Goal: Task Accomplishment & Management: Manage account settings

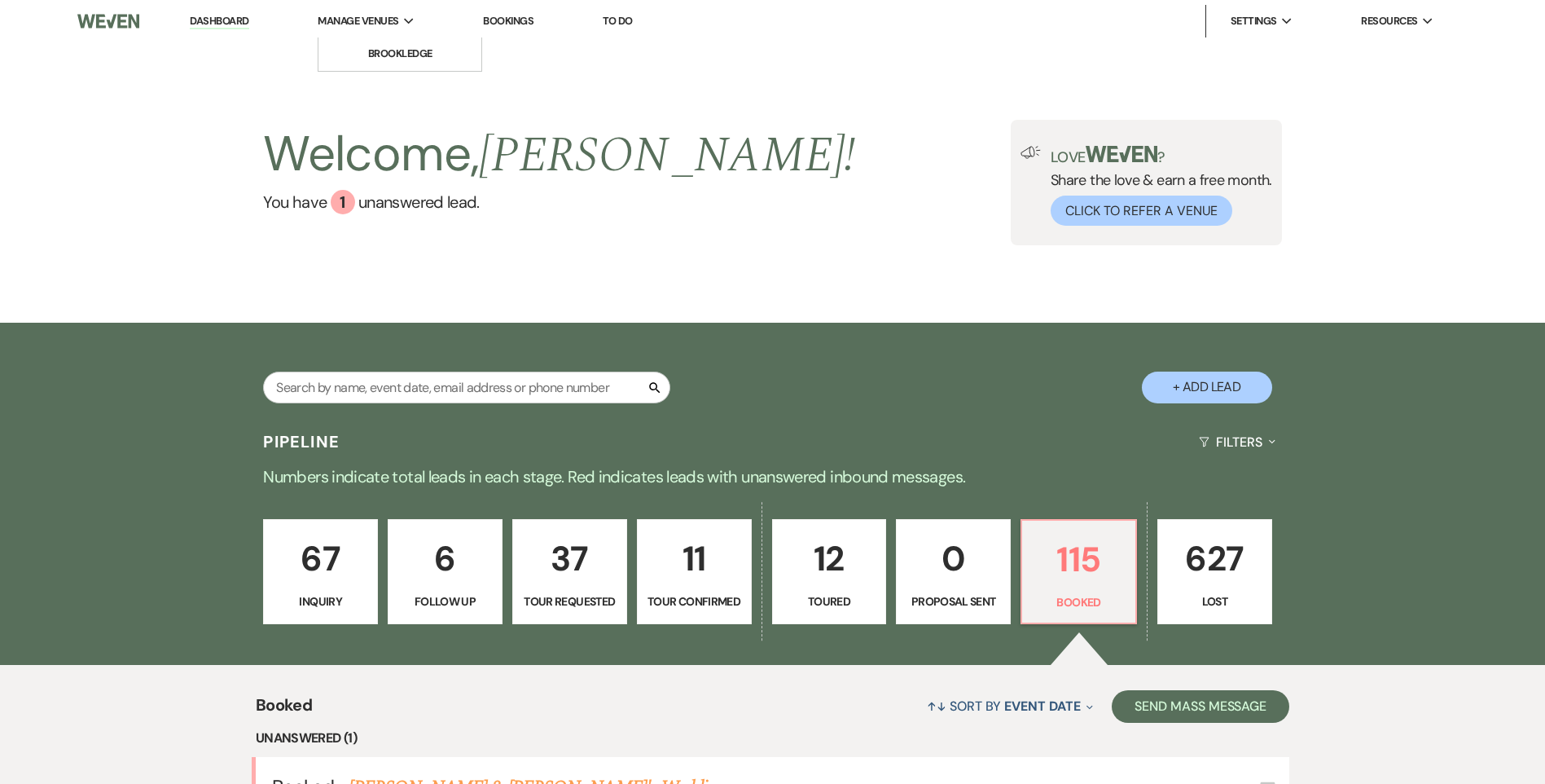
click at [377, 11] on li "Manage Venues Expand [GEOGRAPHIC_DATA]" at bounding box center [366, 20] width 113 height 32
click at [405, 19] on div "Manage Venues Expand" at bounding box center [365, 21] width 97 height 17
click at [386, 51] on li "Brookledge" at bounding box center [399, 53] width 147 height 17
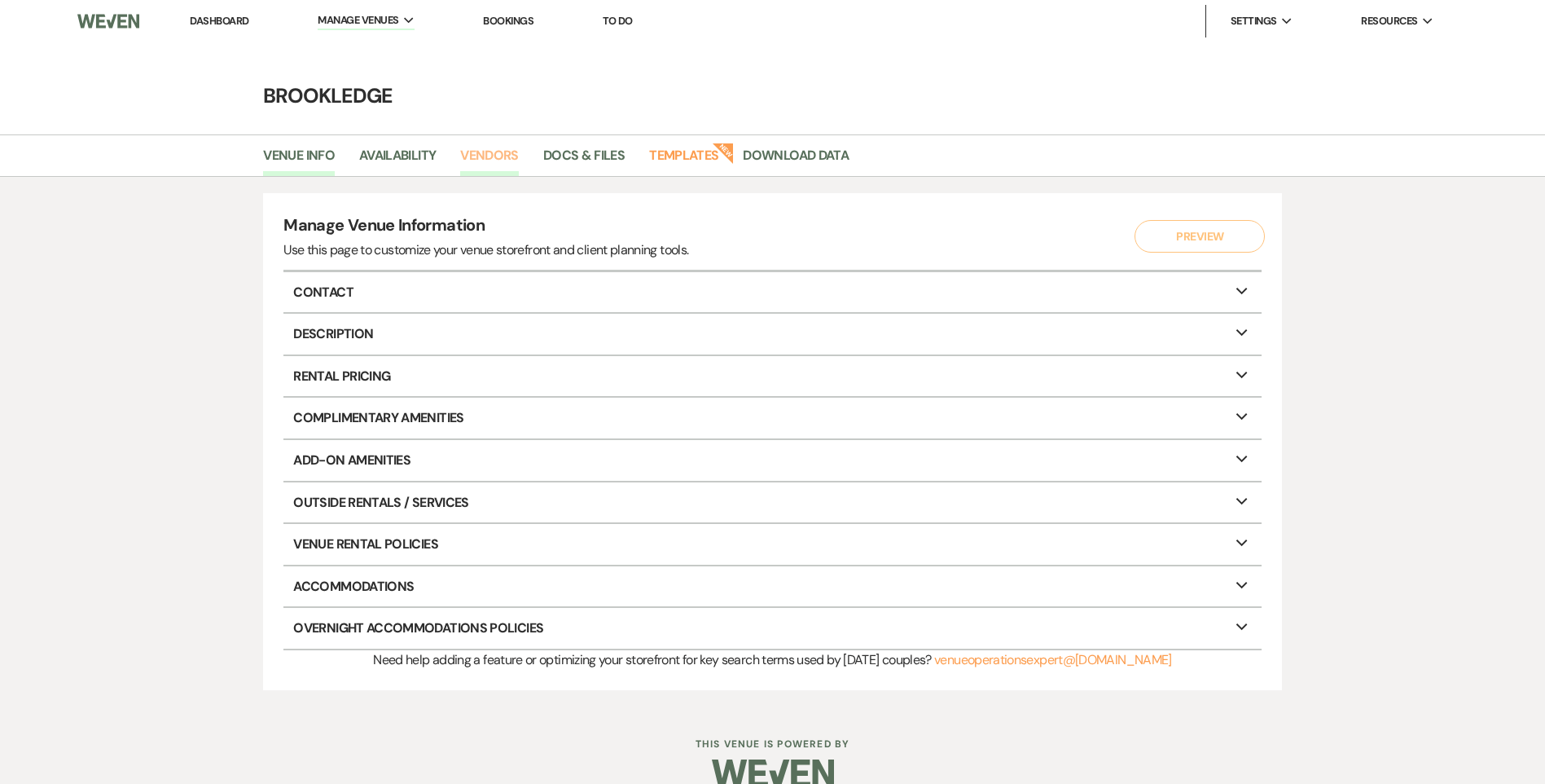
click at [495, 153] on link "Vendors" at bounding box center [490, 160] width 59 height 31
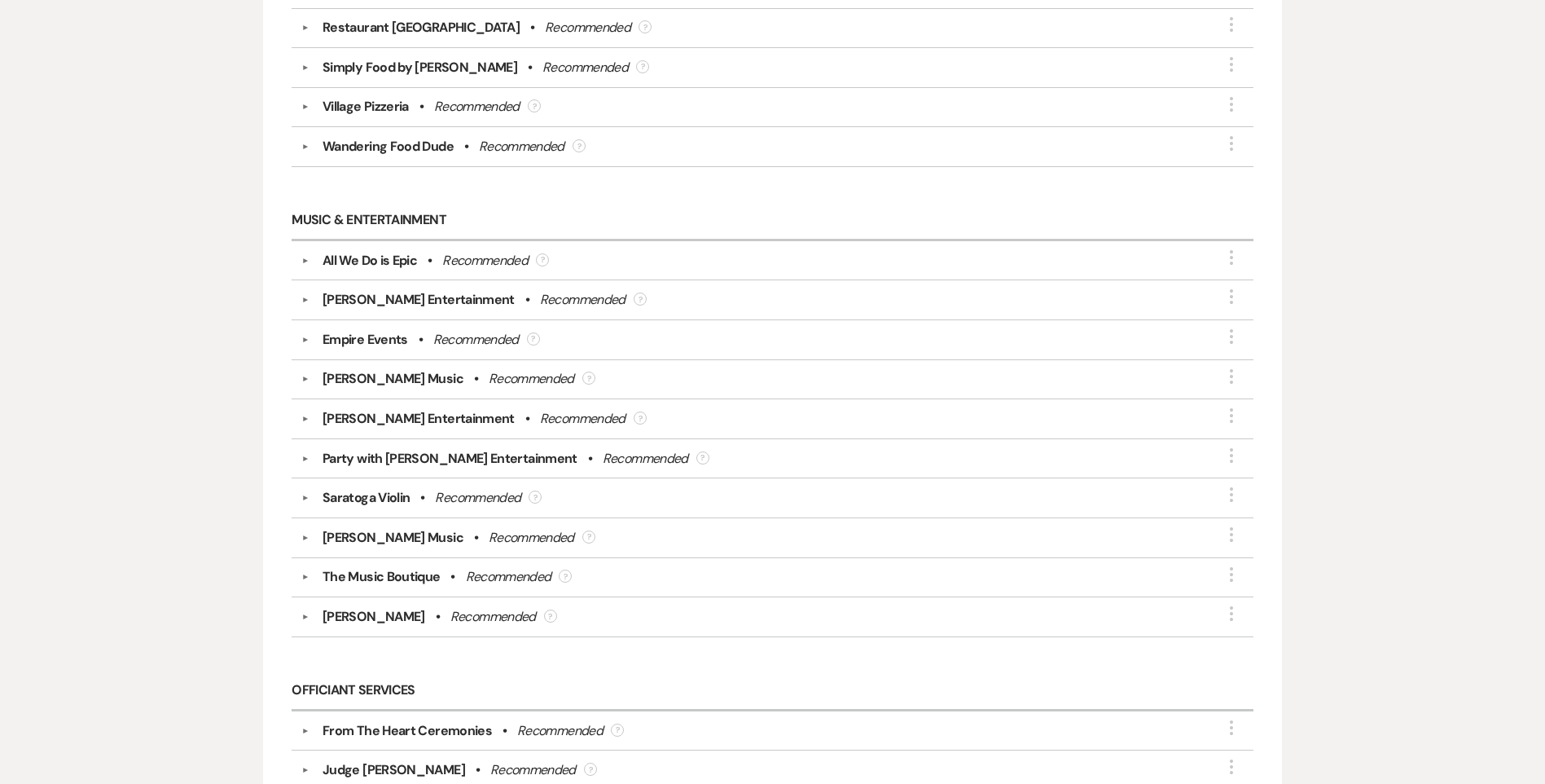
scroll to position [2851, 0]
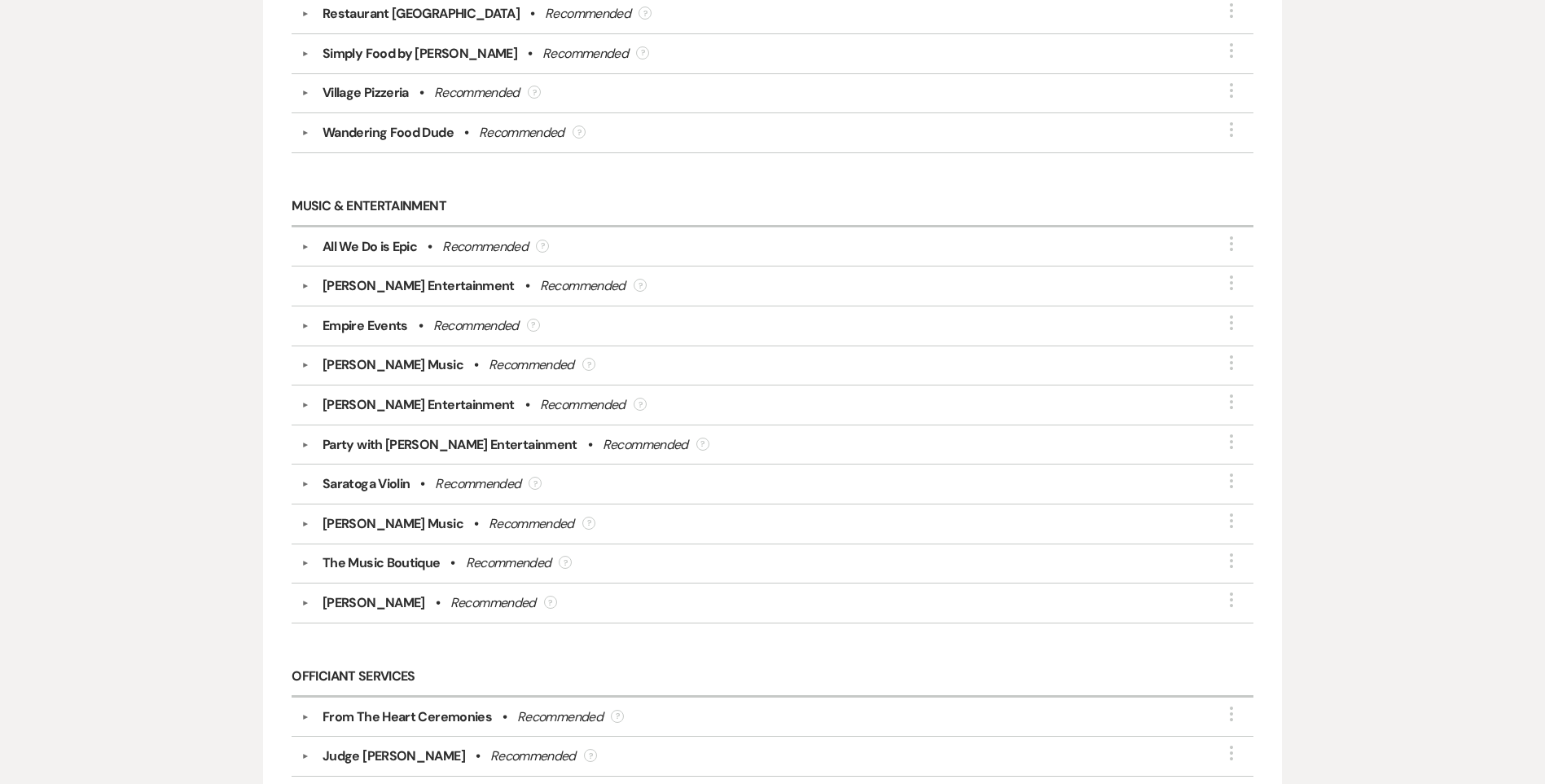
click at [305, 366] on button "▼" at bounding box center [305, 364] width 19 height 8
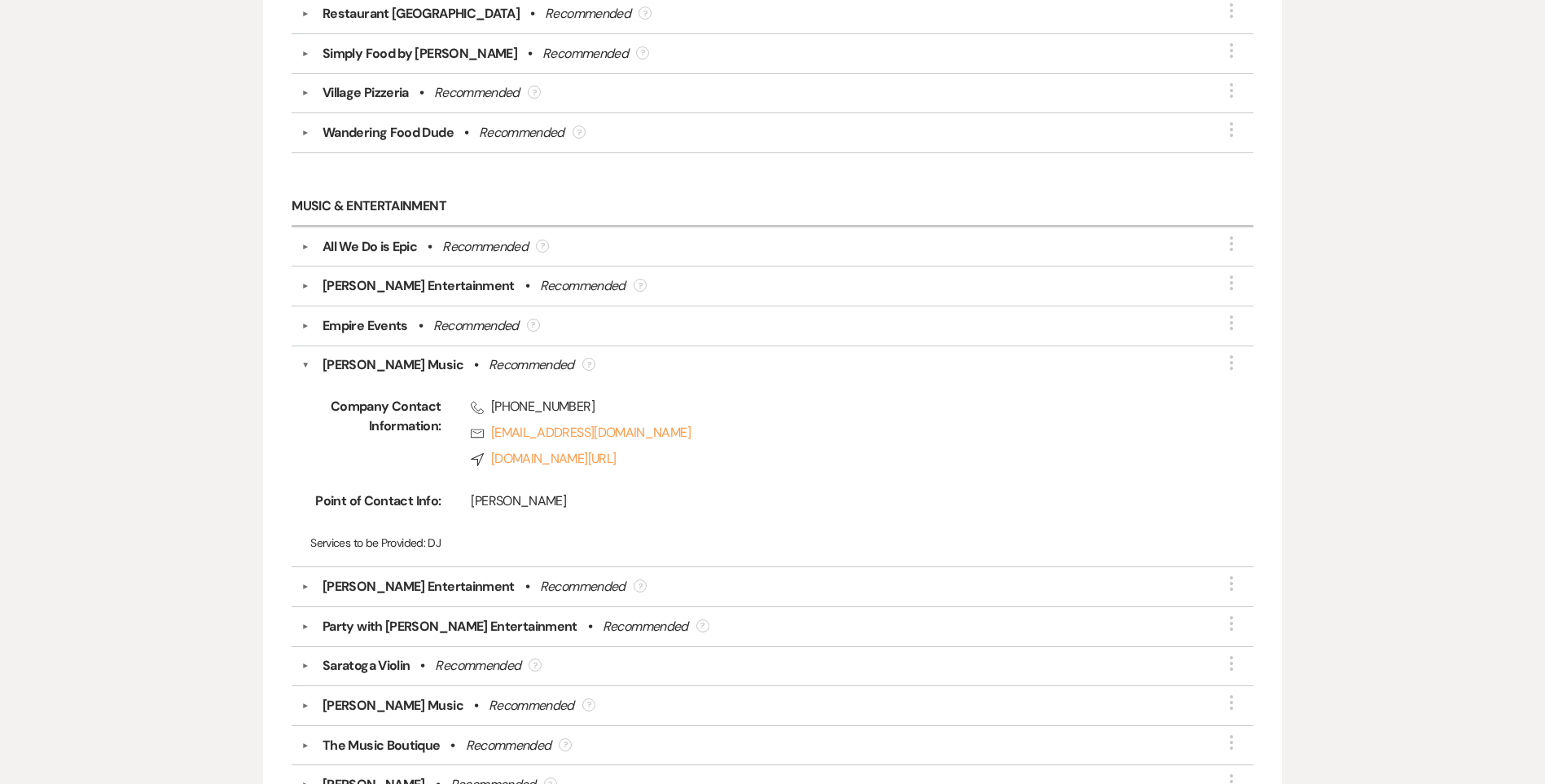
click at [305, 366] on button "▼" at bounding box center [305, 364] width 8 height 19
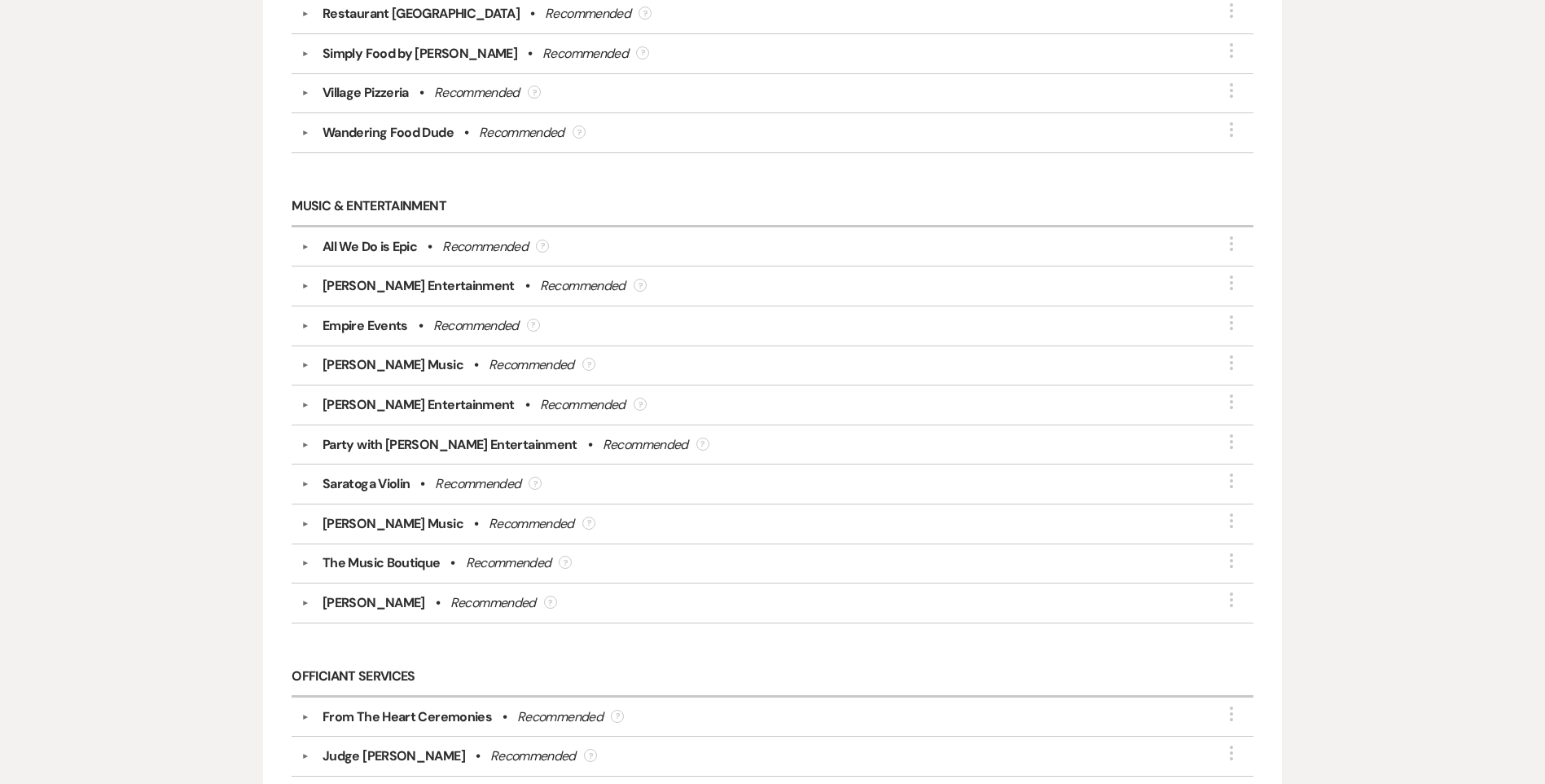
click at [305, 325] on button "▼" at bounding box center [305, 326] width 19 height 8
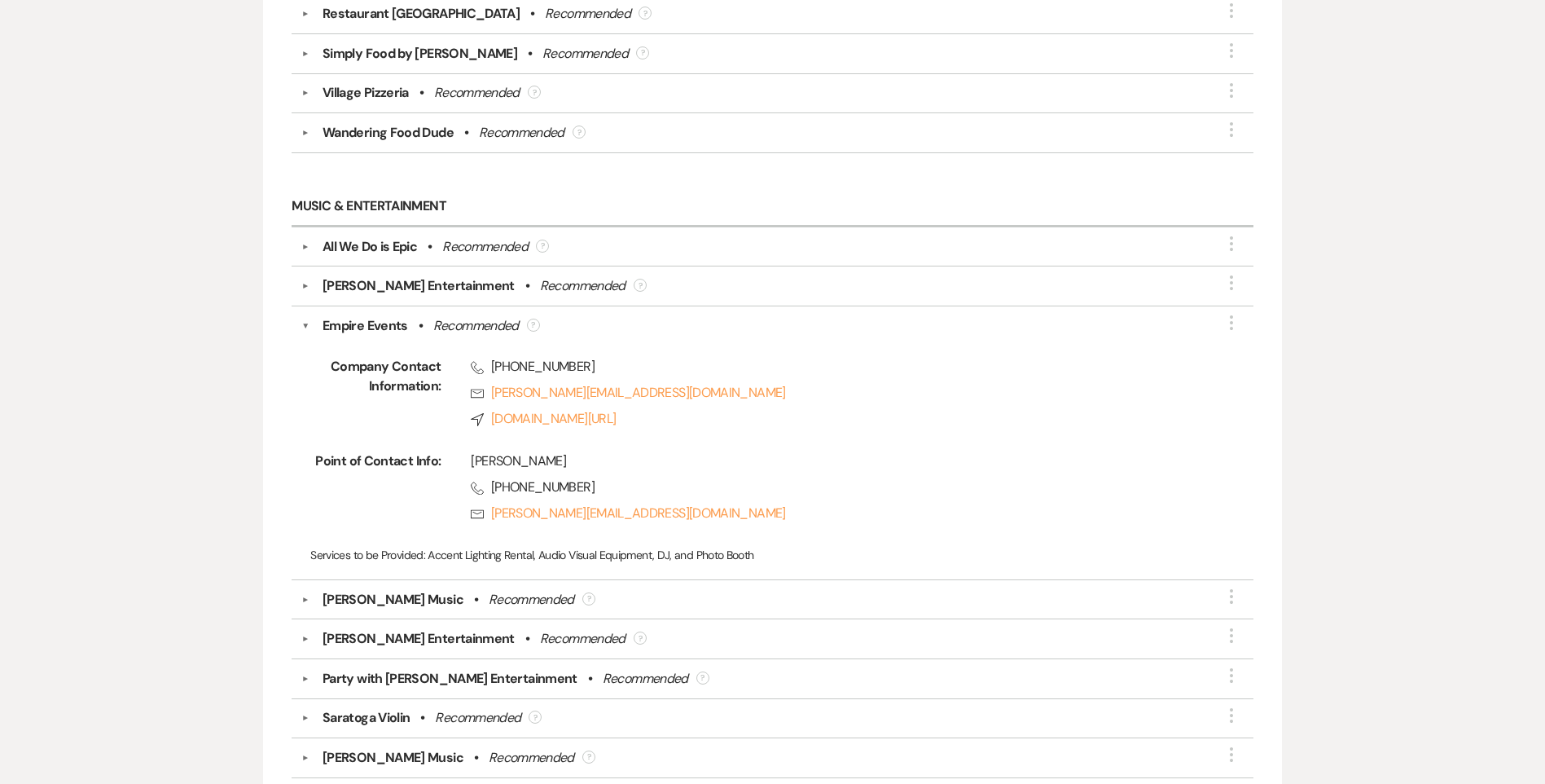
click at [304, 325] on button "▼" at bounding box center [305, 326] width 8 height 19
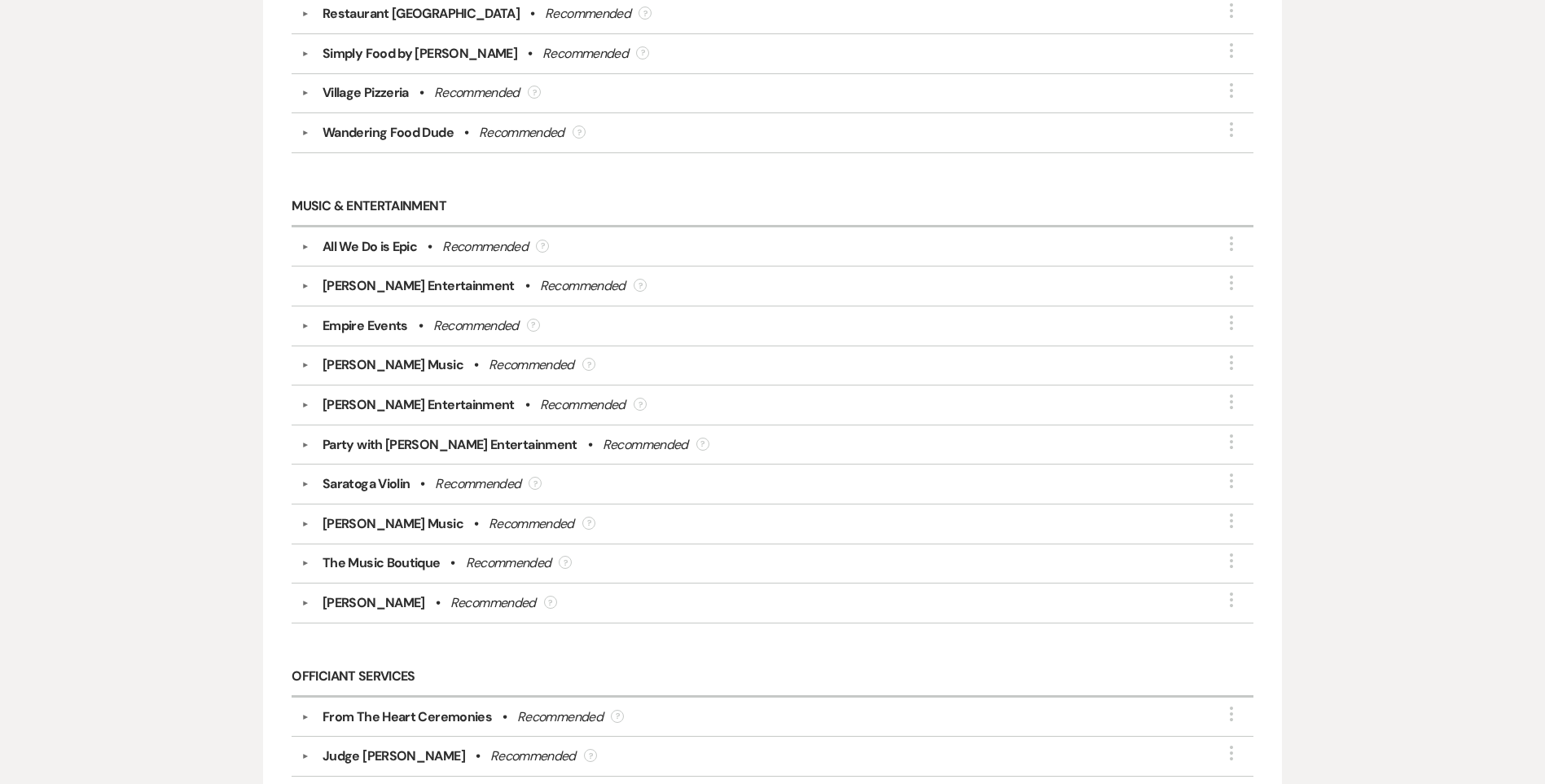
click at [375, 234] on div "▼ All We Do is Epic • Recommended ? More" at bounding box center [772, 246] width 961 height 40
click at [311, 245] on button "▼" at bounding box center [305, 246] width 19 height 8
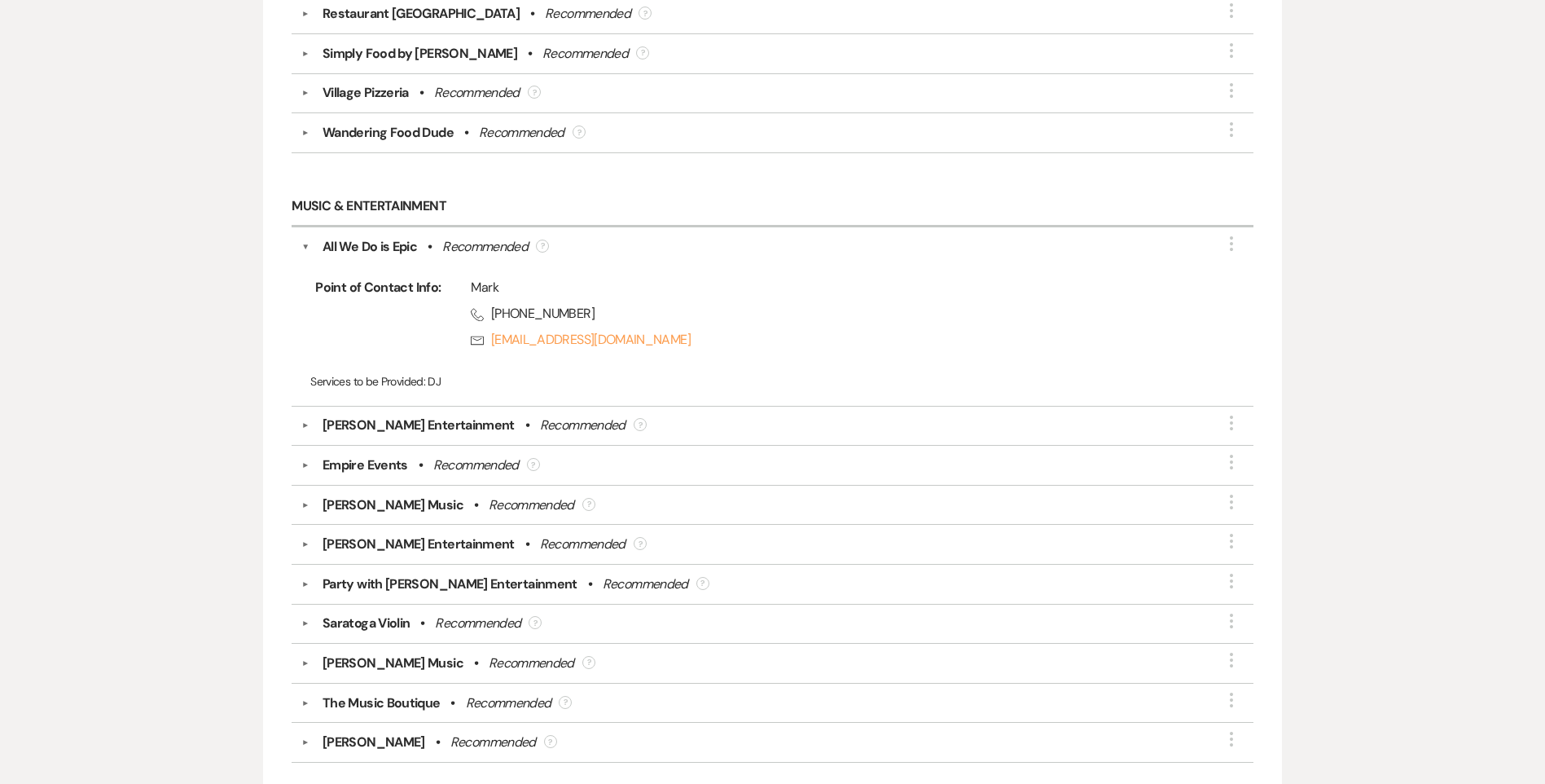
click at [360, 505] on div "[PERSON_NAME] Music" at bounding box center [393, 505] width 141 height 19
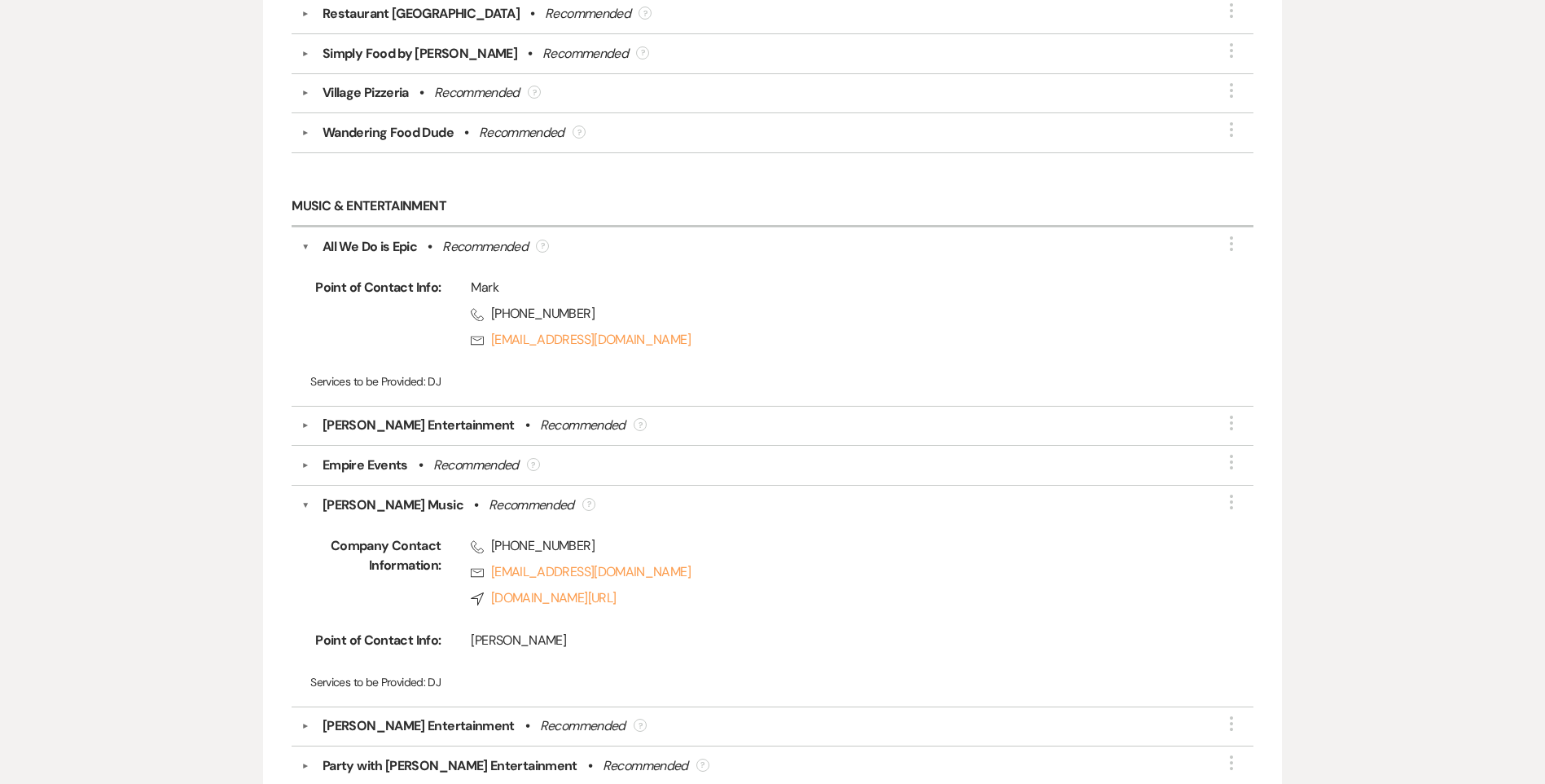
click at [306, 502] on button "▼" at bounding box center [305, 505] width 8 height 19
